Goal: Task Accomplishment & Management: Complete application form

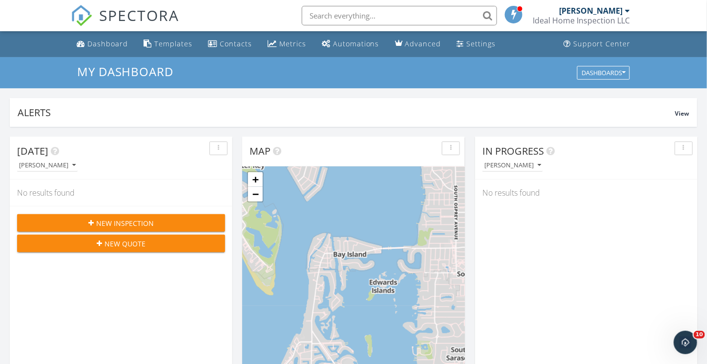
click at [131, 226] on span "New Inspection" at bounding box center [125, 223] width 58 height 10
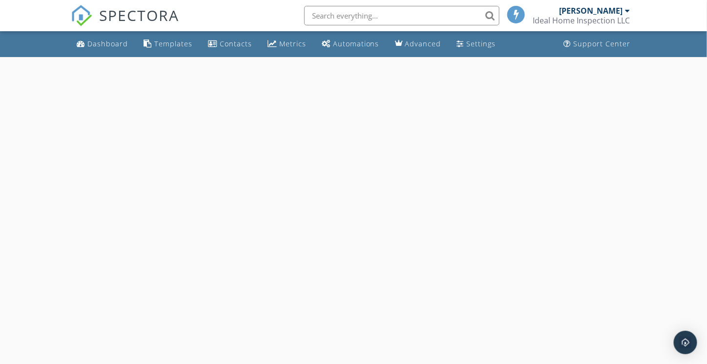
select select "8"
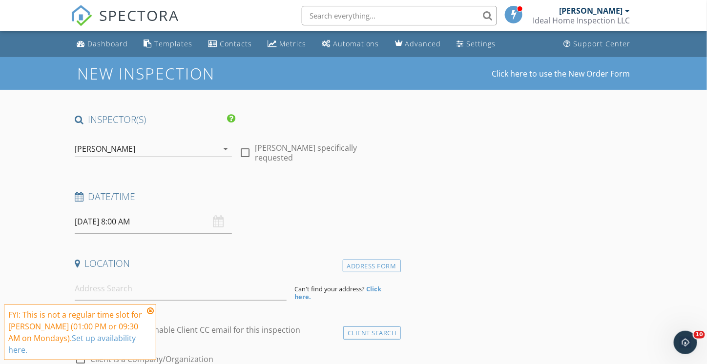
click at [129, 218] on input "[DATE] 8:00 AM" at bounding box center [153, 222] width 157 height 24
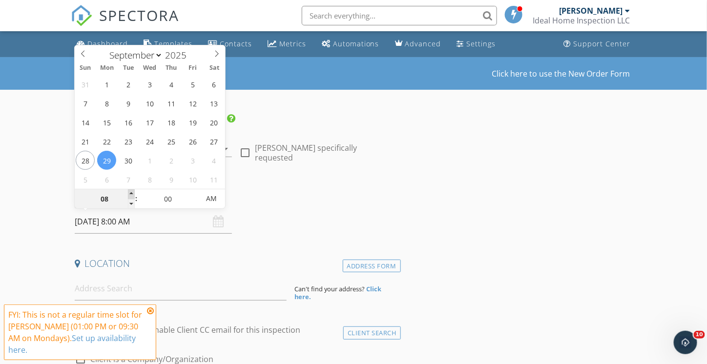
type input "09"
type input "[DATE] 9:00 AM"
click at [131, 192] on span at bounding box center [131, 194] width 7 height 10
type input "10"
type input "[DATE] 10:00 AM"
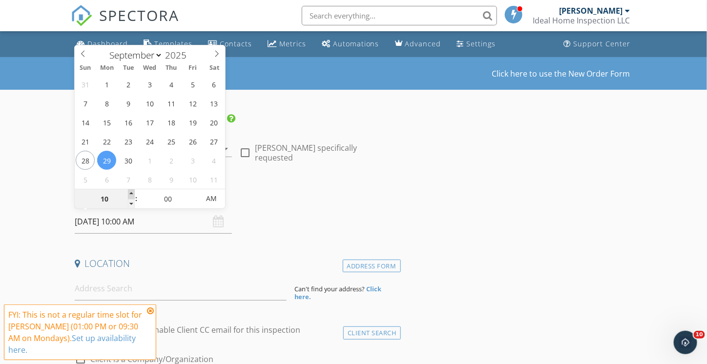
click at [131, 192] on span at bounding box center [131, 194] width 7 height 10
click at [109, 280] on input at bounding box center [181, 289] width 212 height 24
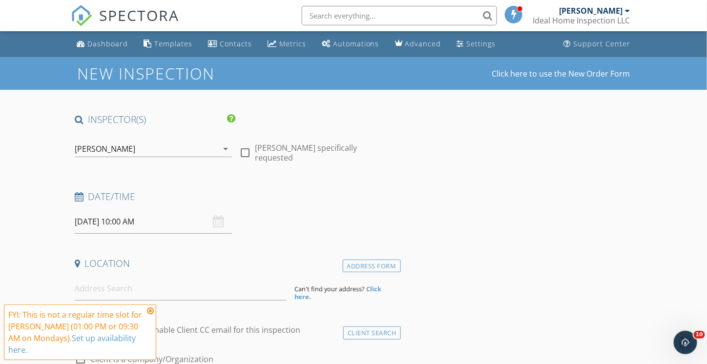
click at [152, 315] on icon at bounding box center [150, 311] width 7 height 8
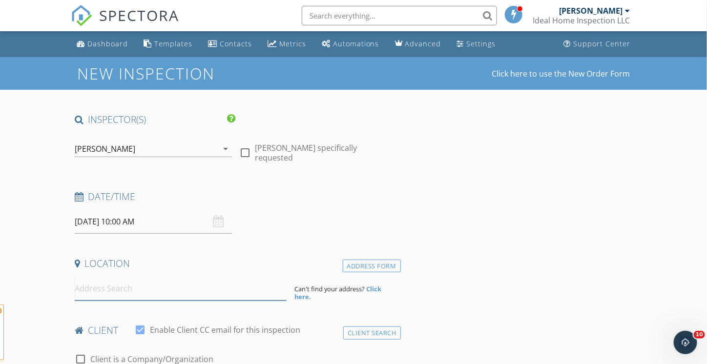
click at [120, 288] on input at bounding box center [181, 289] width 212 height 24
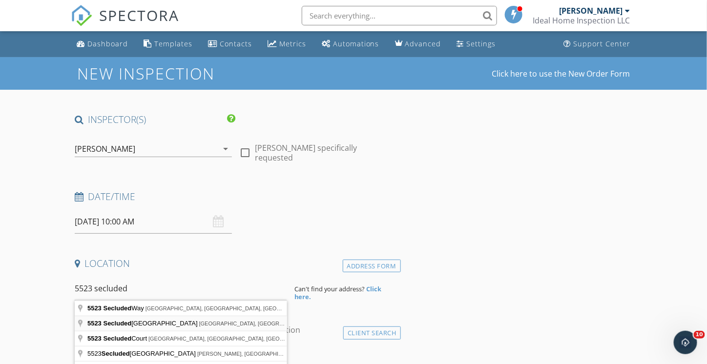
type input "[STREET_ADDRESS]"
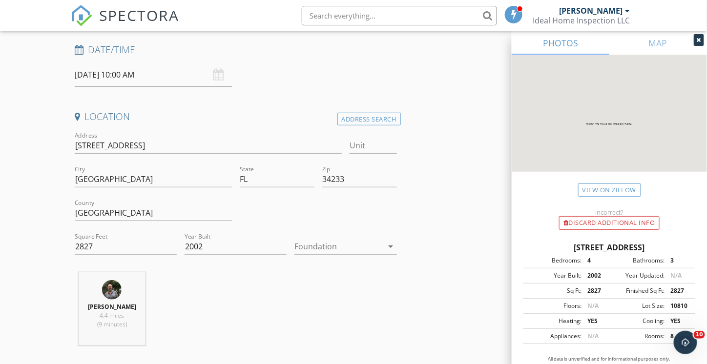
scroll to position [244, 0]
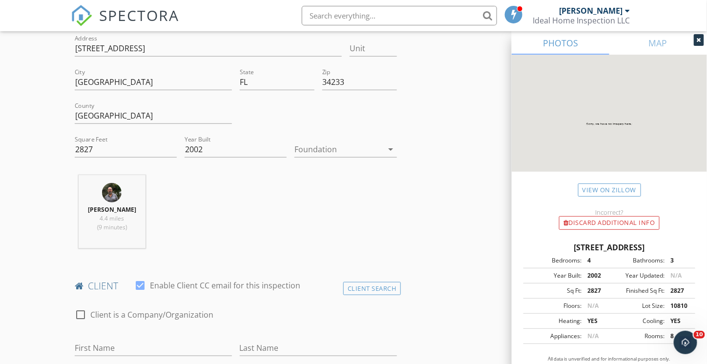
click at [388, 148] on icon "arrow_drop_down" at bounding box center [391, 149] width 12 height 12
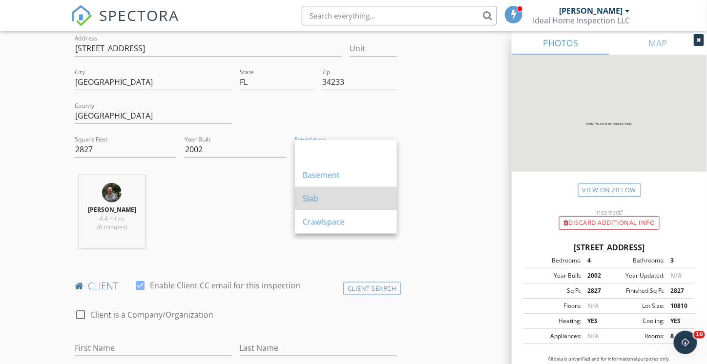
click at [339, 203] on div "Slab" at bounding box center [346, 199] width 86 height 12
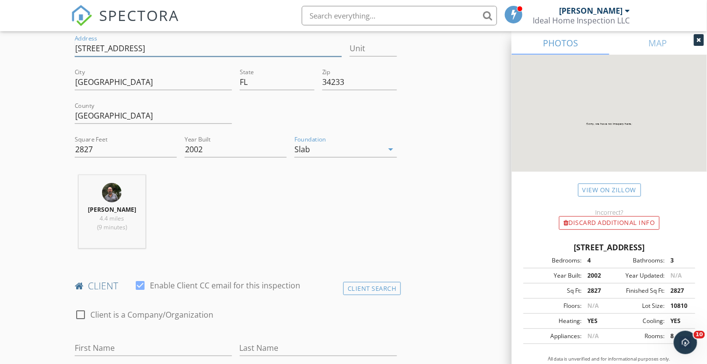
drag, startPoint x: 170, startPoint y: 48, endPoint x: 69, endPoint y: 48, distance: 101.0
click at [95, 150] on input "2827" at bounding box center [126, 150] width 102 height 16
type input "2"
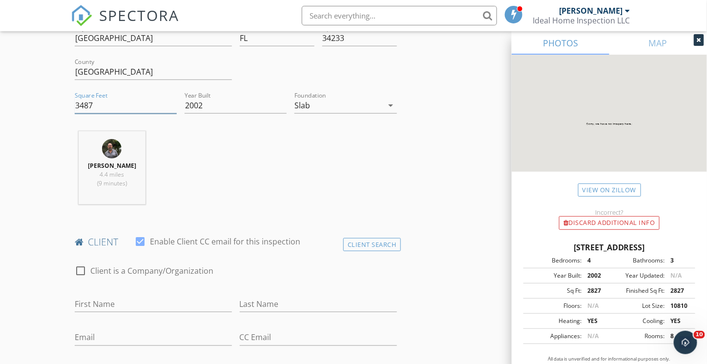
scroll to position [342, 0]
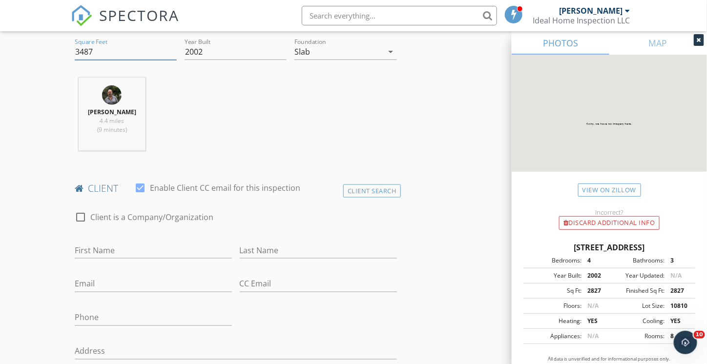
type input "3487"
click at [142, 247] on input "First Name" at bounding box center [153, 251] width 157 height 16
click at [79, 249] on input "[PERSON_NAME]" at bounding box center [153, 251] width 157 height 16
type input "[PERSON_NAME]"
click at [258, 249] on input "Last Name" at bounding box center [318, 251] width 157 height 16
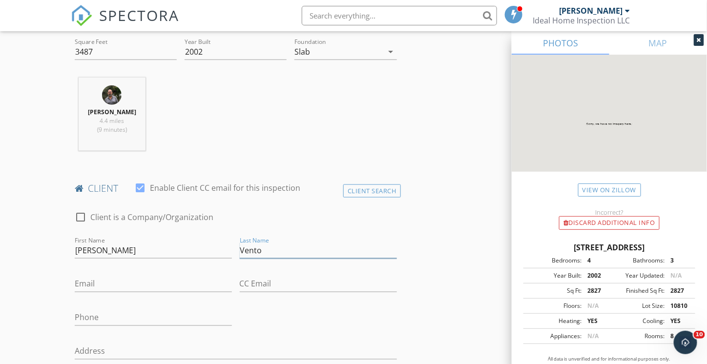
type input "Vento"
click at [73, 279] on div "Email" at bounding box center [153, 285] width 165 height 34
click at [88, 283] on input "Email" at bounding box center [153, 284] width 157 height 16
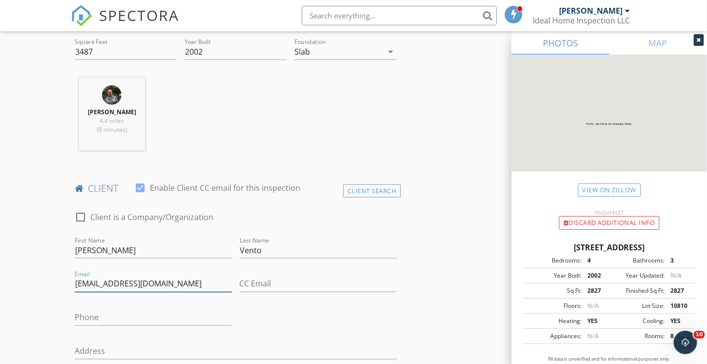
type input "[EMAIL_ADDRESS][DOMAIN_NAME]"
click at [107, 321] on input "Phone" at bounding box center [153, 318] width 157 height 16
click at [344, 300] on div at bounding box center [318, 299] width 157 height 6
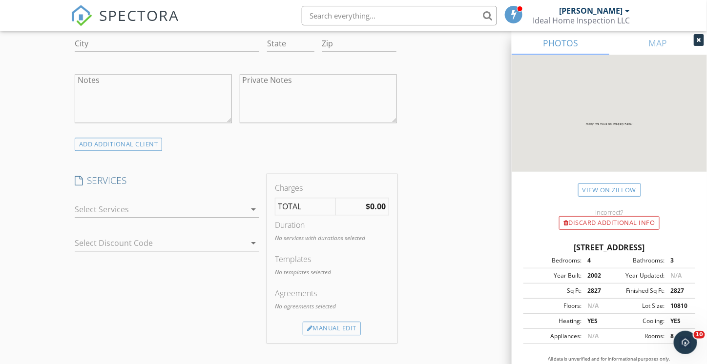
scroll to position [586, 0]
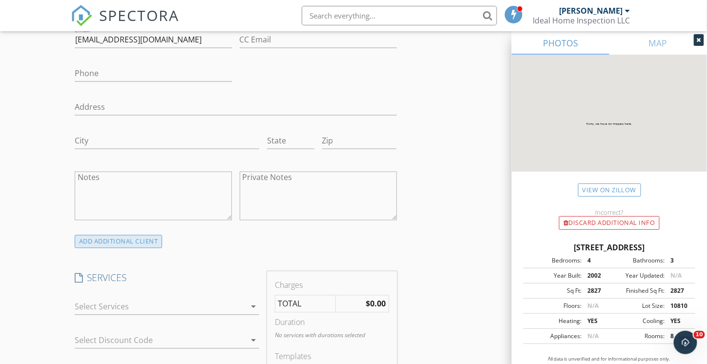
click at [116, 237] on div "ADD ADDITIONAL client" at bounding box center [119, 241] width 88 height 13
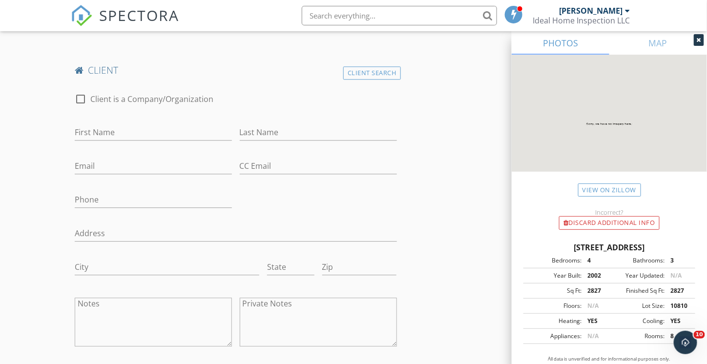
scroll to position [781, 0]
click at [106, 125] on input "First Name" at bounding box center [153, 132] width 157 height 16
type input "[PERSON_NAME]"
click at [271, 131] on input "Last Name" at bounding box center [318, 132] width 157 height 16
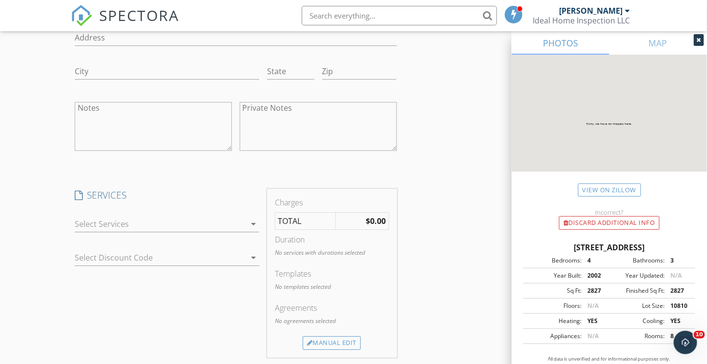
scroll to position [1025, 0]
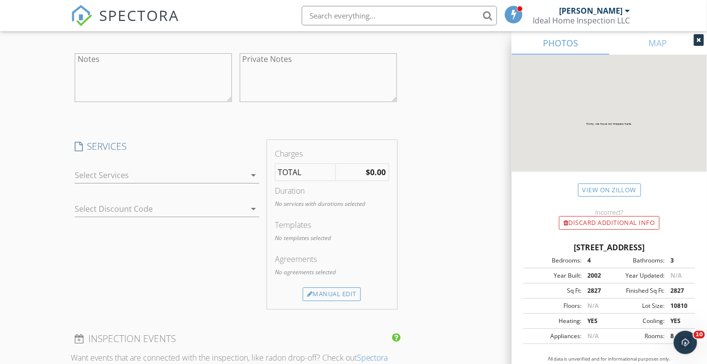
type input "Vento"
click at [252, 175] on icon "arrow_drop_down" at bounding box center [253, 175] width 12 height 12
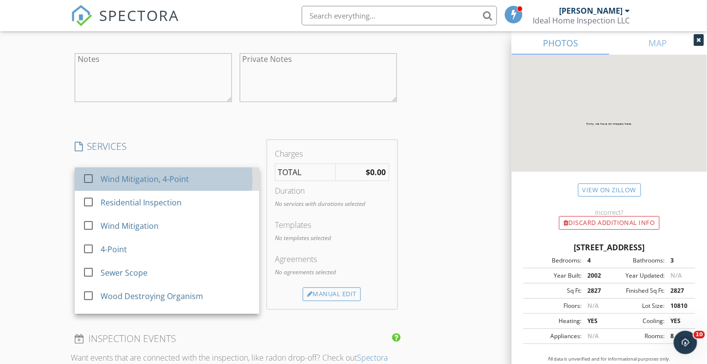
click at [176, 179] on div "Wind Mitigation, 4-Point" at bounding box center [145, 179] width 88 height 12
checkbox input "false"
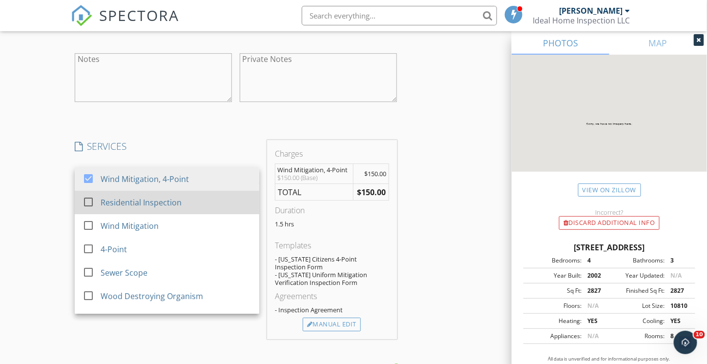
click at [155, 202] on div "Residential Inspection" at bounding box center [141, 203] width 81 height 12
checkbox input "true"
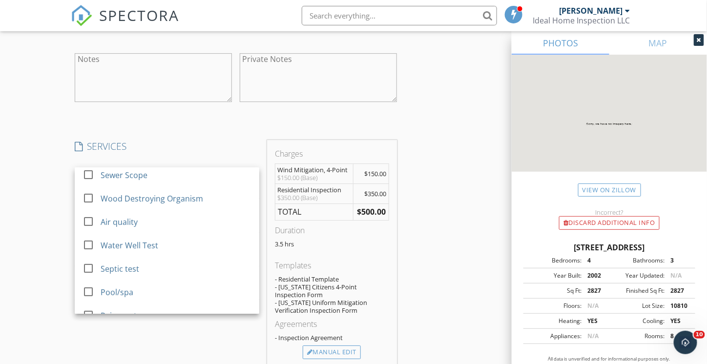
scroll to position [146, 0]
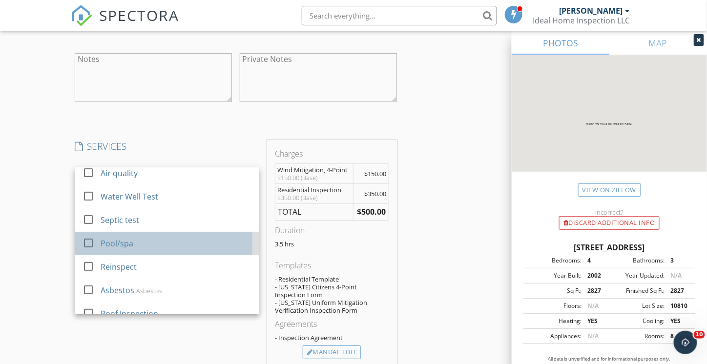
click at [169, 242] on div "Pool/spa" at bounding box center [176, 244] width 151 height 20
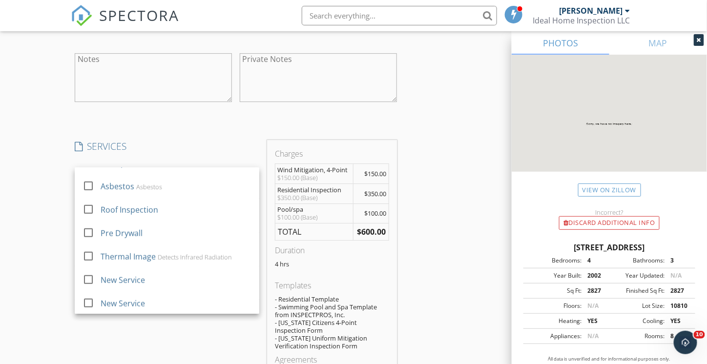
scroll to position [252, 0]
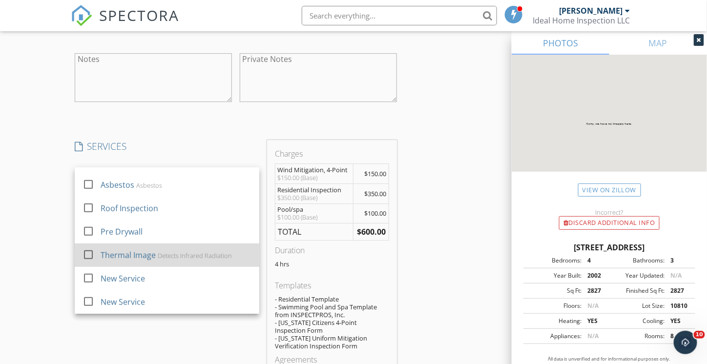
click at [168, 254] on div "Detects Infrared Radiation" at bounding box center [195, 256] width 74 height 8
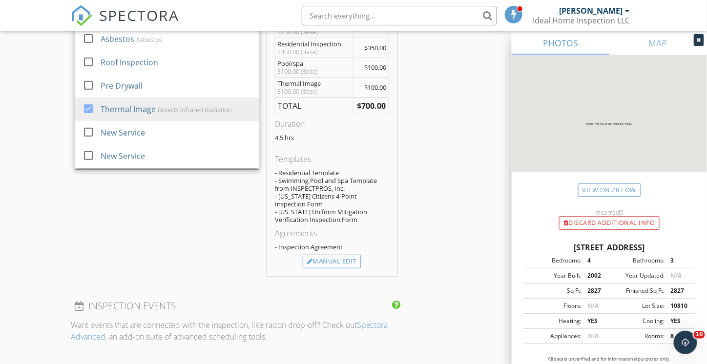
scroll to position [1171, 0]
click at [328, 257] on div "Manual Edit" at bounding box center [332, 261] width 58 height 14
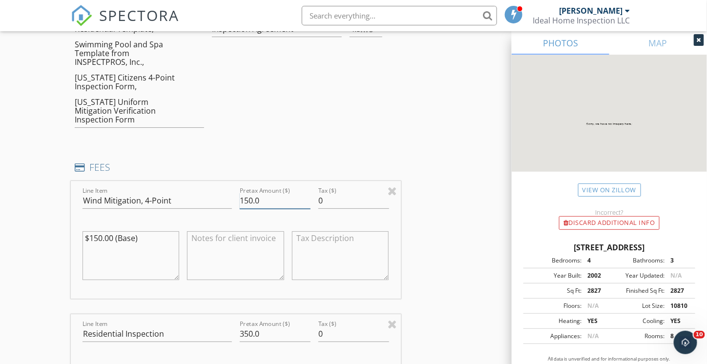
click at [278, 193] on input "150.0" at bounding box center [275, 201] width 71 height 16
type input "1"
type input "00"
click at [274, 326] on input "350.0" at bounding box center [275, 334] width 71 height 16
type input "3"
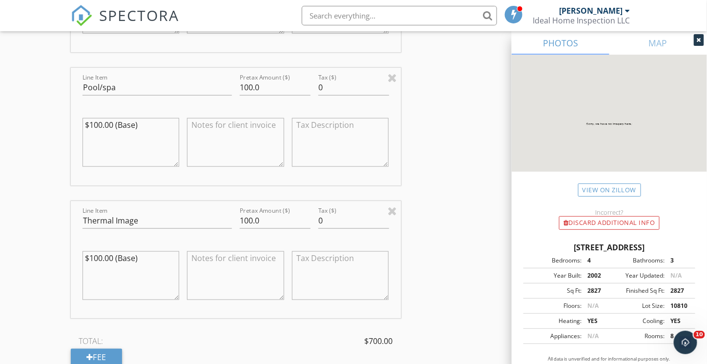
scroll to position [1562, 0]
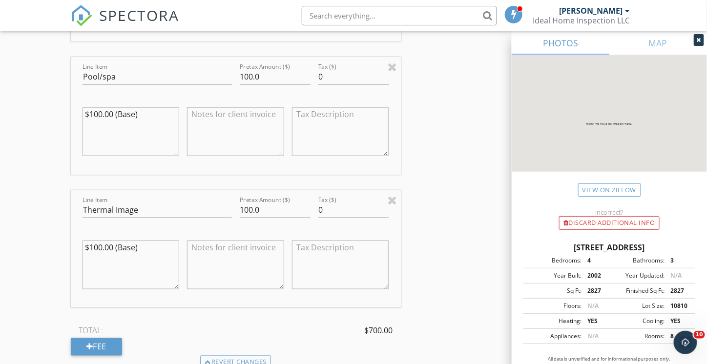
type input "500.00"
click at [267, 202] on input "100.0" at bounding box center [275, 210] width 71 height 16
type input "1"
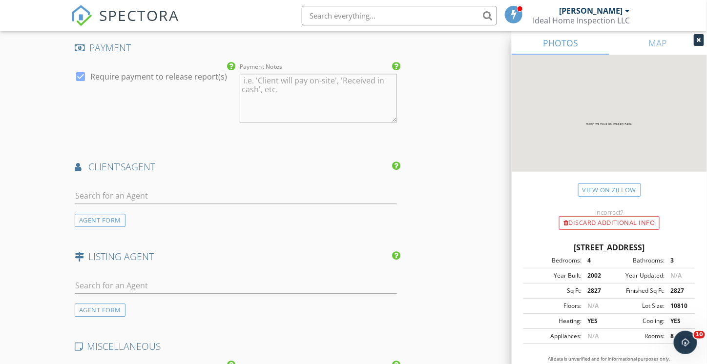
scroll to position [2001, 0]
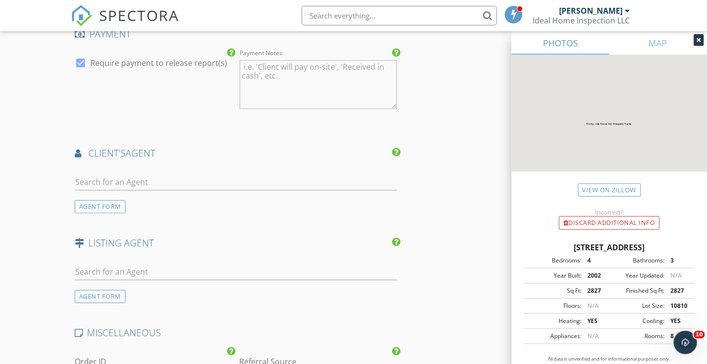
type input "00"
click at [116, 174] on input "text" at bounding box center [236, 182] width 322 height 16
type input "[PERSON_NAME]"
click at [118, 194] on div "[PERSON_NAME]" at bounding box center [132, 200] width 61 height 12
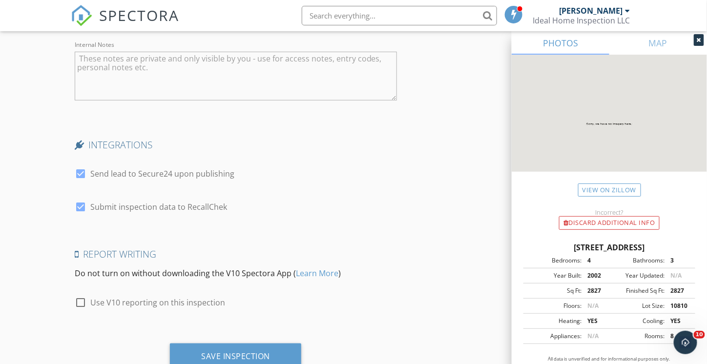
scroll to position [2684, 0]
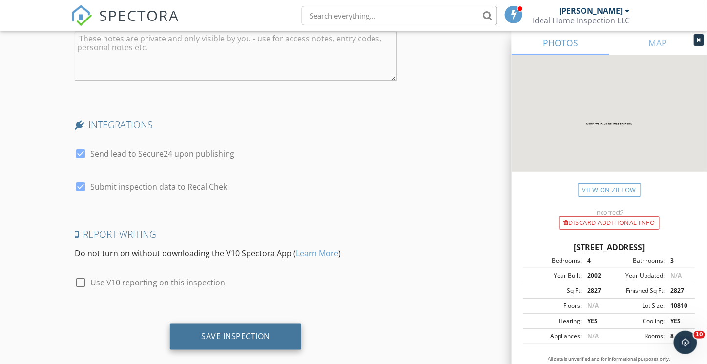
click at [221, 326] on div "Save Inspection" at bounding box center [235, 337] width 131 height 26
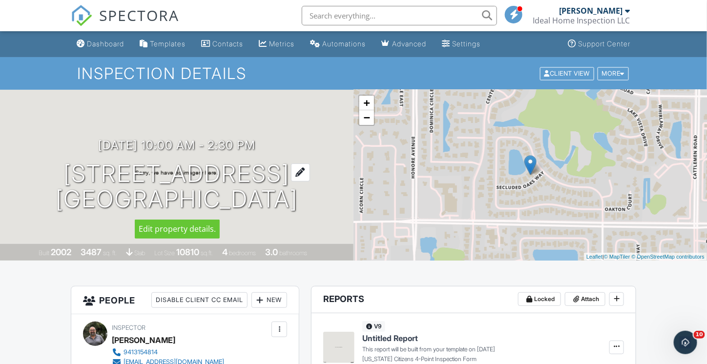
click at [129, 185] on h1 "5523 Secluded Oaks Way Sarasota, FL 34233" at bounding box center [177, 187] width 242 height 52
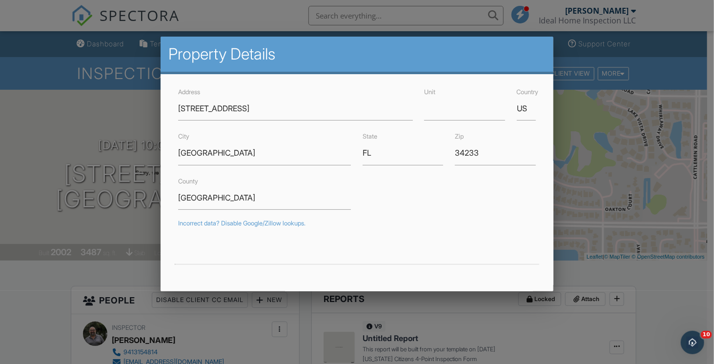
click at [68, 127] on div at bounding box center [357, 178] width 714 height 455
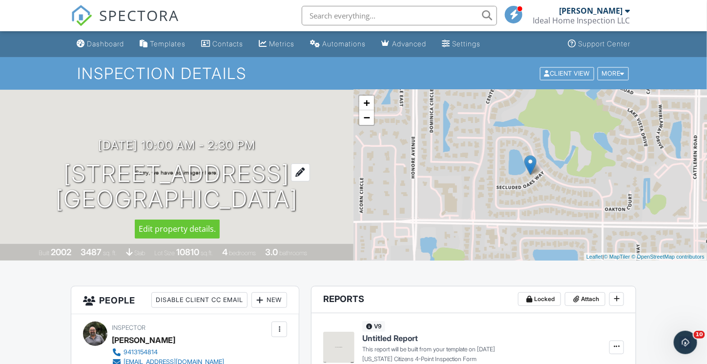
drag, startPoint x: 14, startPoint y: 178, endPoint x: 325, endPoint y: 201, distance: 311.7
click at [325, 201] on div "09/29/2025 10:00 am - 2:30 pm 5523 Secluded Oaks Way Sarasota, FL 34233" at bounding box center [176, 176] width 353 height 74
copy h1 "5523 Secluded Oaks Way Sarasota, FL 34233"
